Goal: Check status: Check status

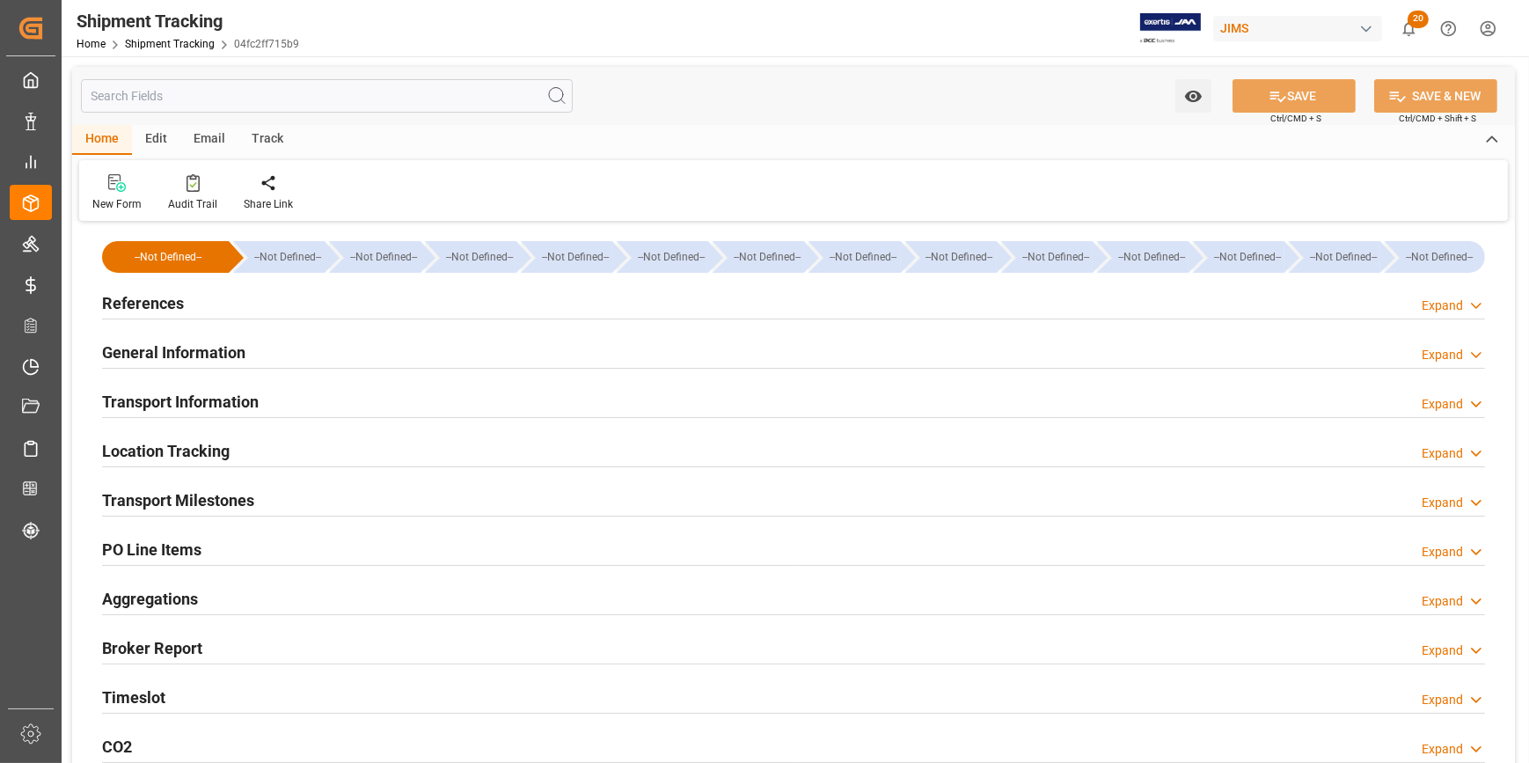
type input "[DATE]"
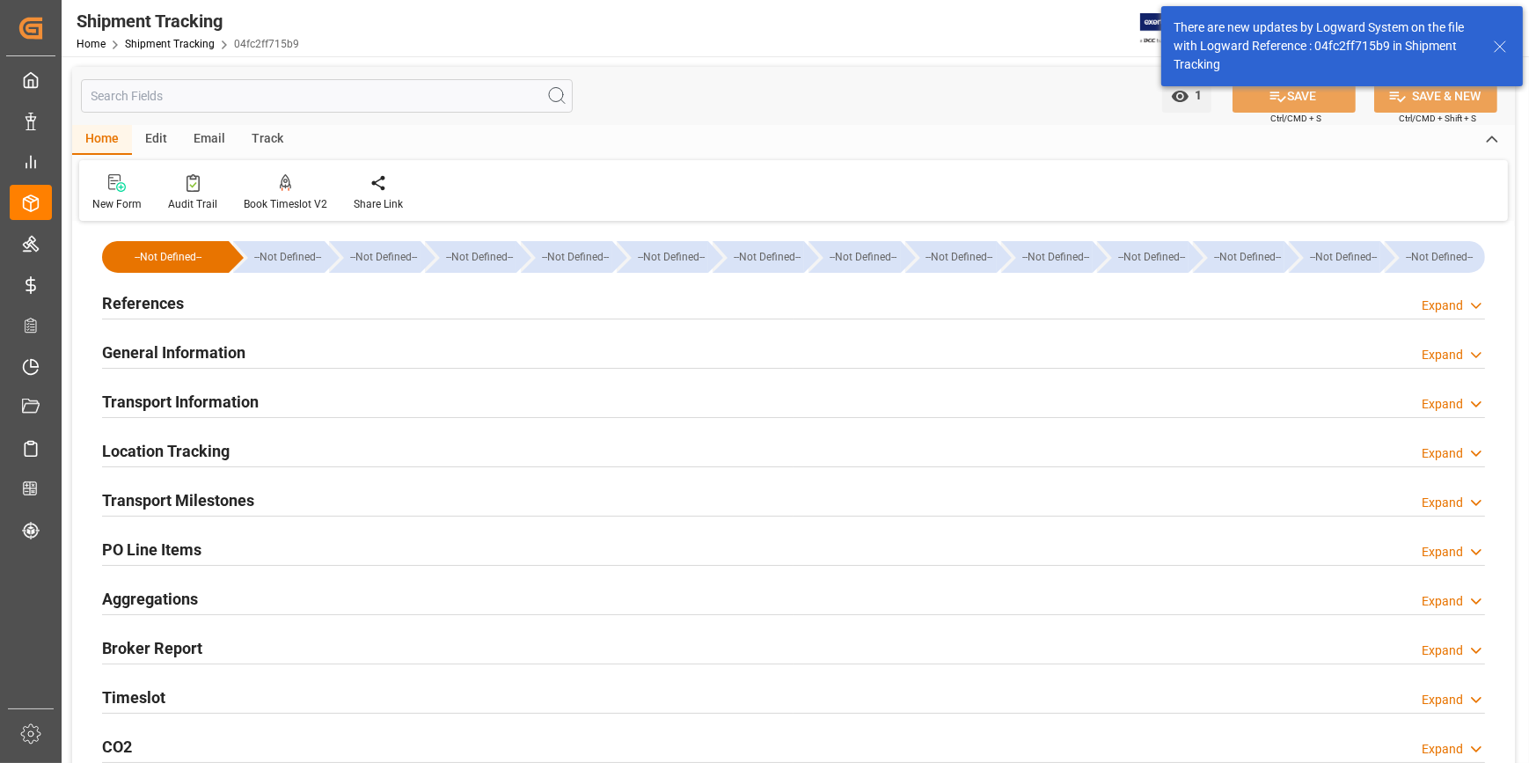
click at [106, 303] on h2 "References" at bounding box center [143, 303] width 82 height 24
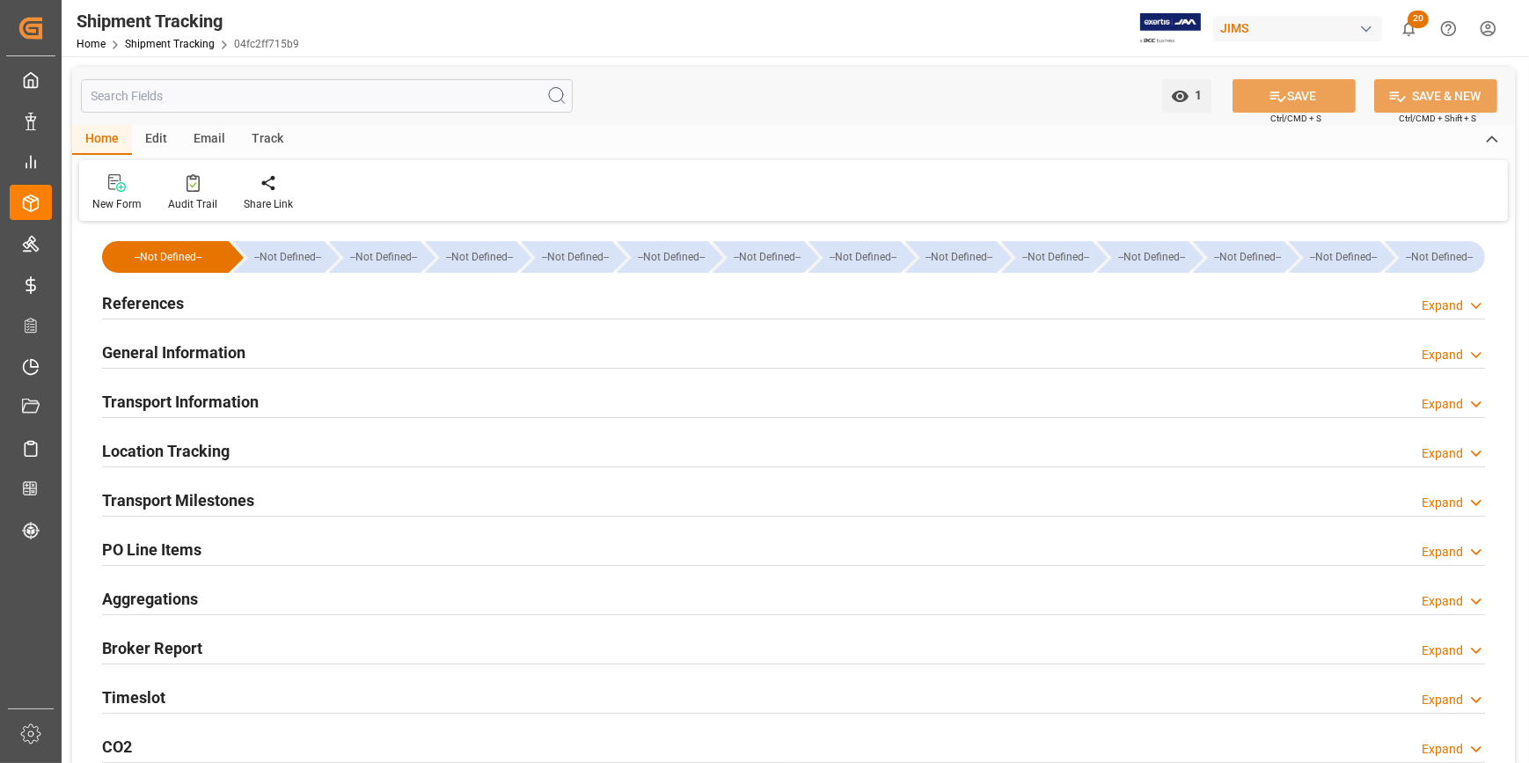
type input "[DATE]"
click at [122, 300] on h2 "References" at bounding box center [143, 303] width 82 height 24
